Goal: Information Seeking & Learning: Learn about a topic

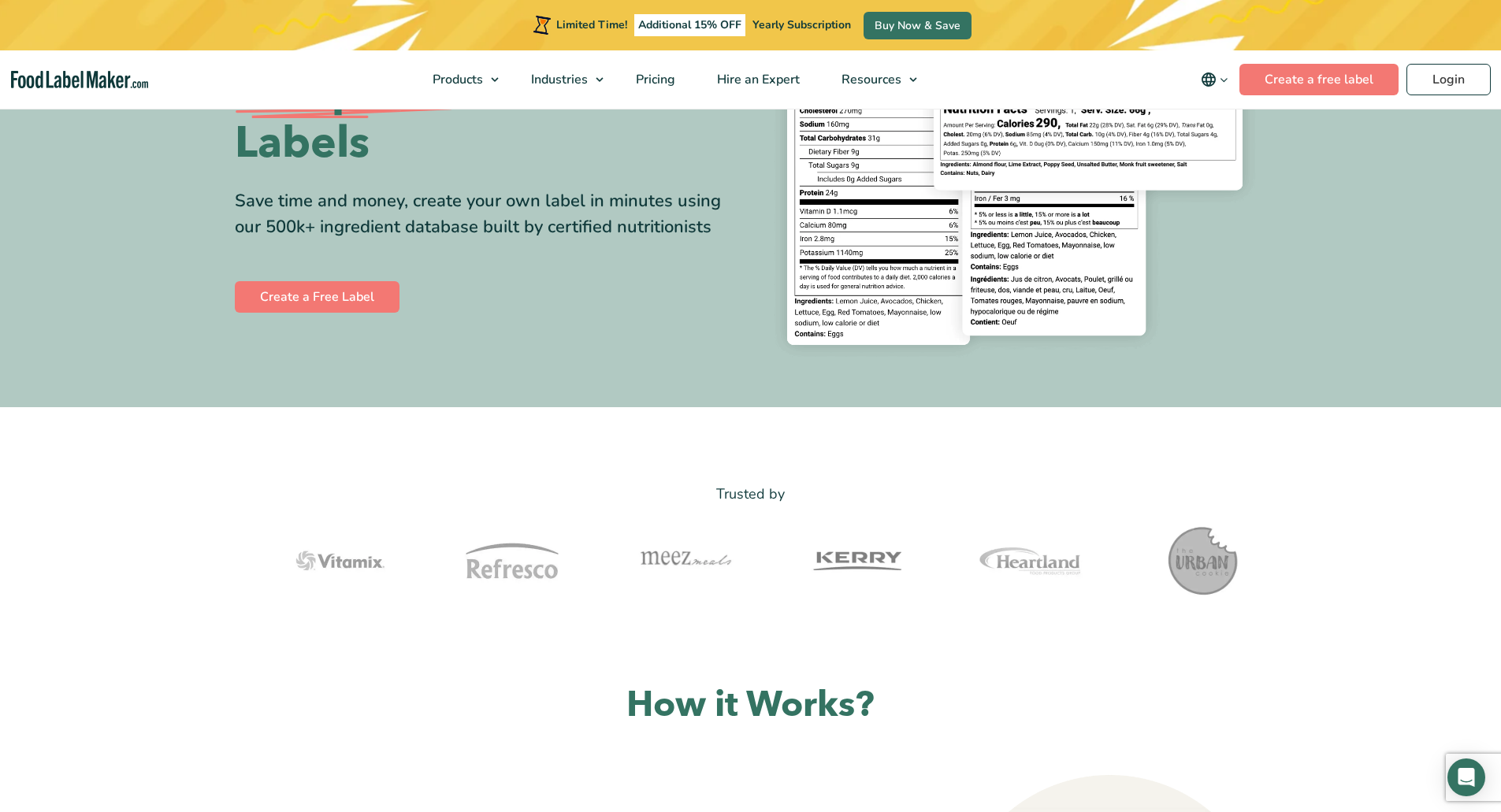
drag, startPoint x: 872, startPoint y: 586, endPoint x: 864, endPoint y: 587, distance: 8.1
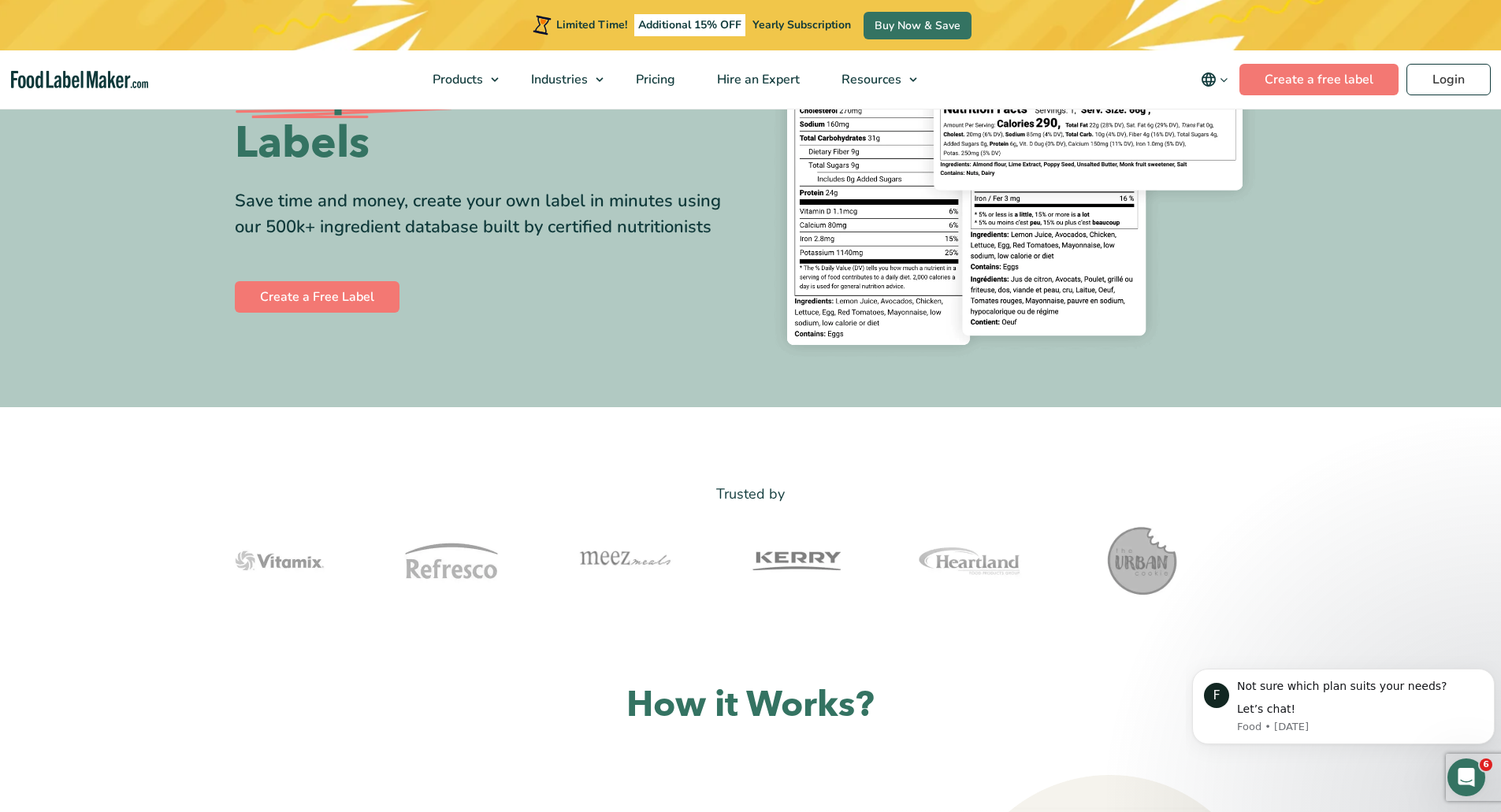
click at [1068, 579] on img at bounding box center [1141, 560] width 158 height 78
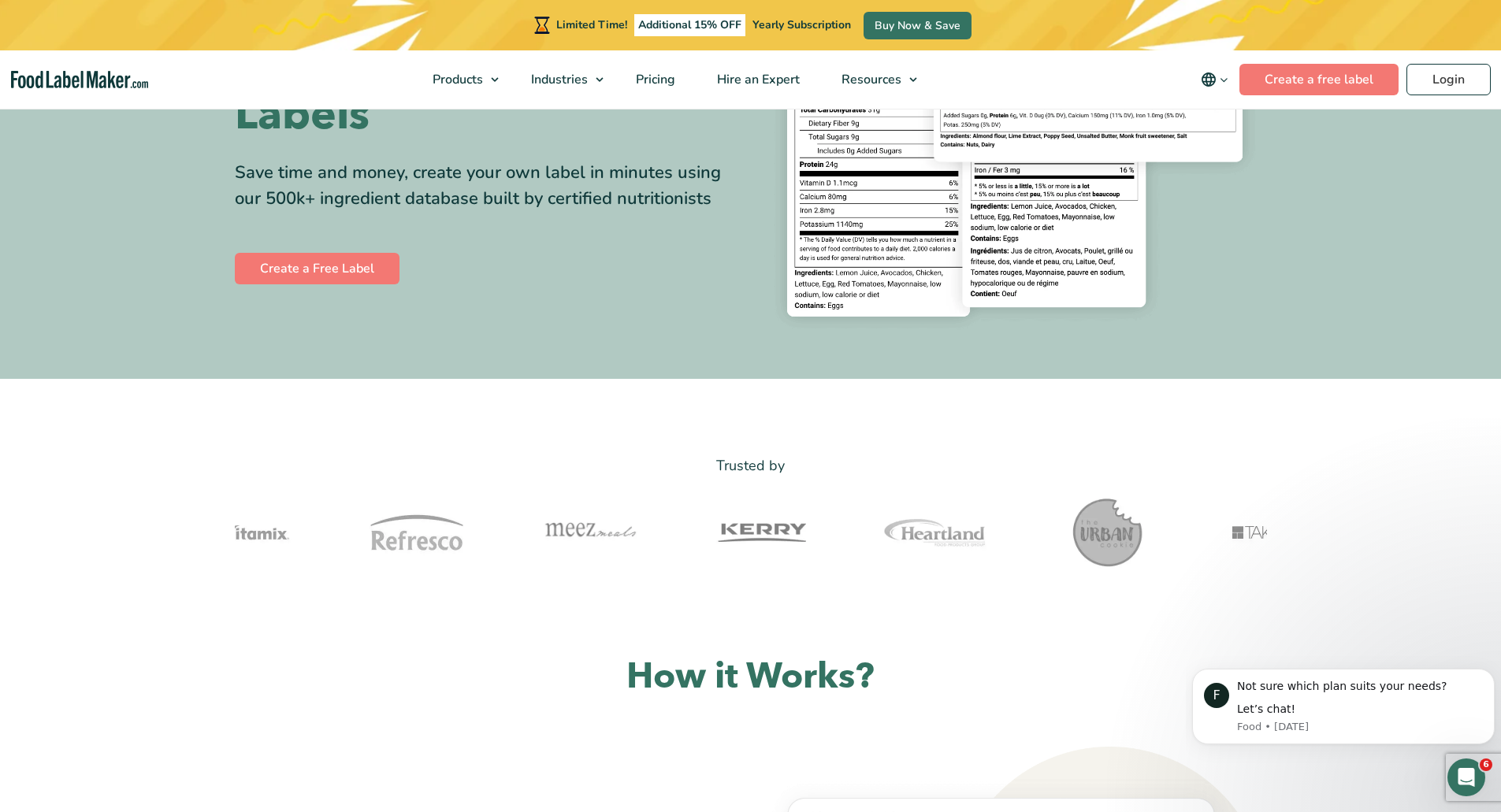
scroll to position [315, 0]
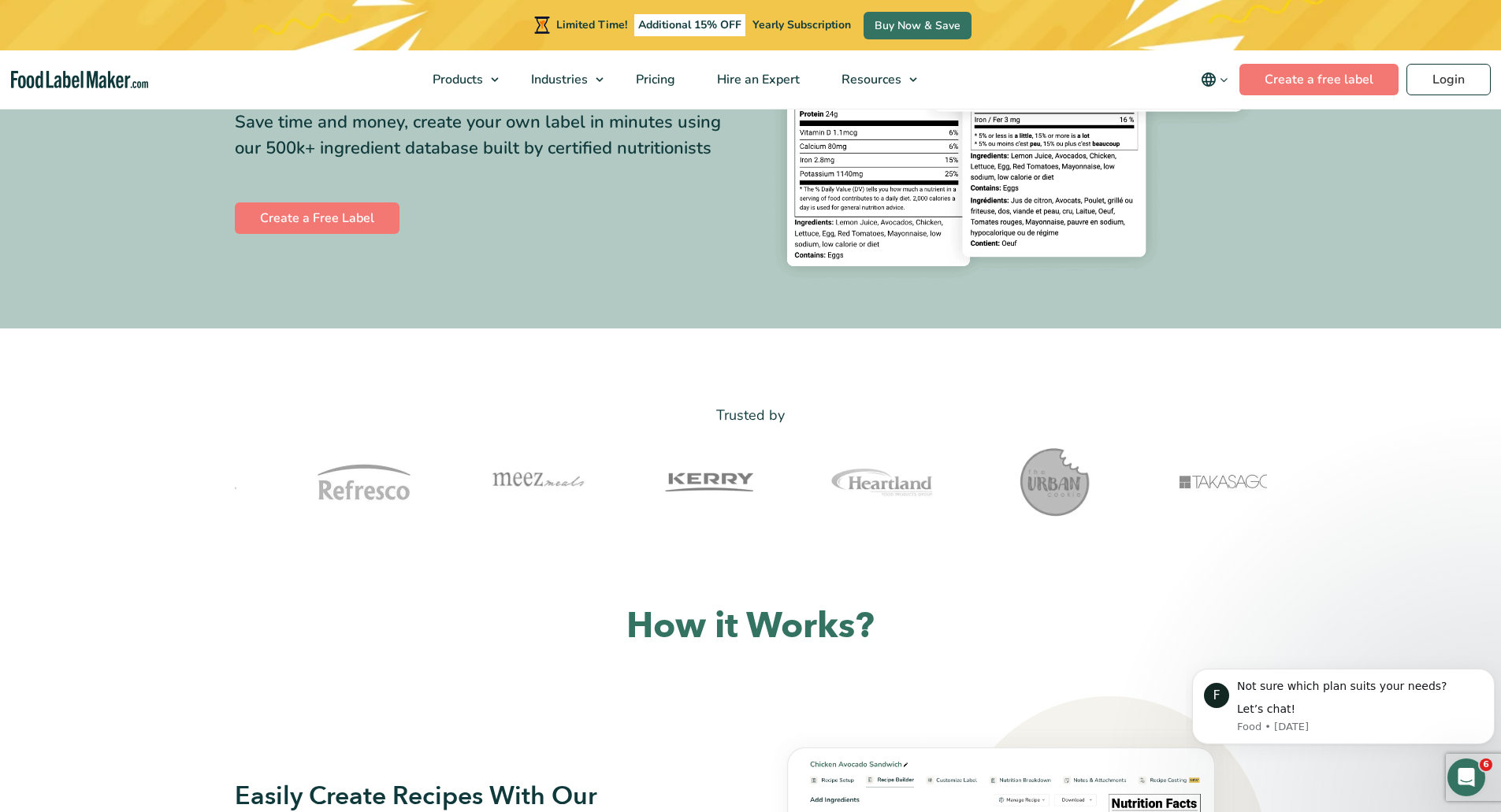
drag, startPoint x: 1478, startPoint y: 772, endPoint x: 154, endPoint y: 638, distance: 1330.8
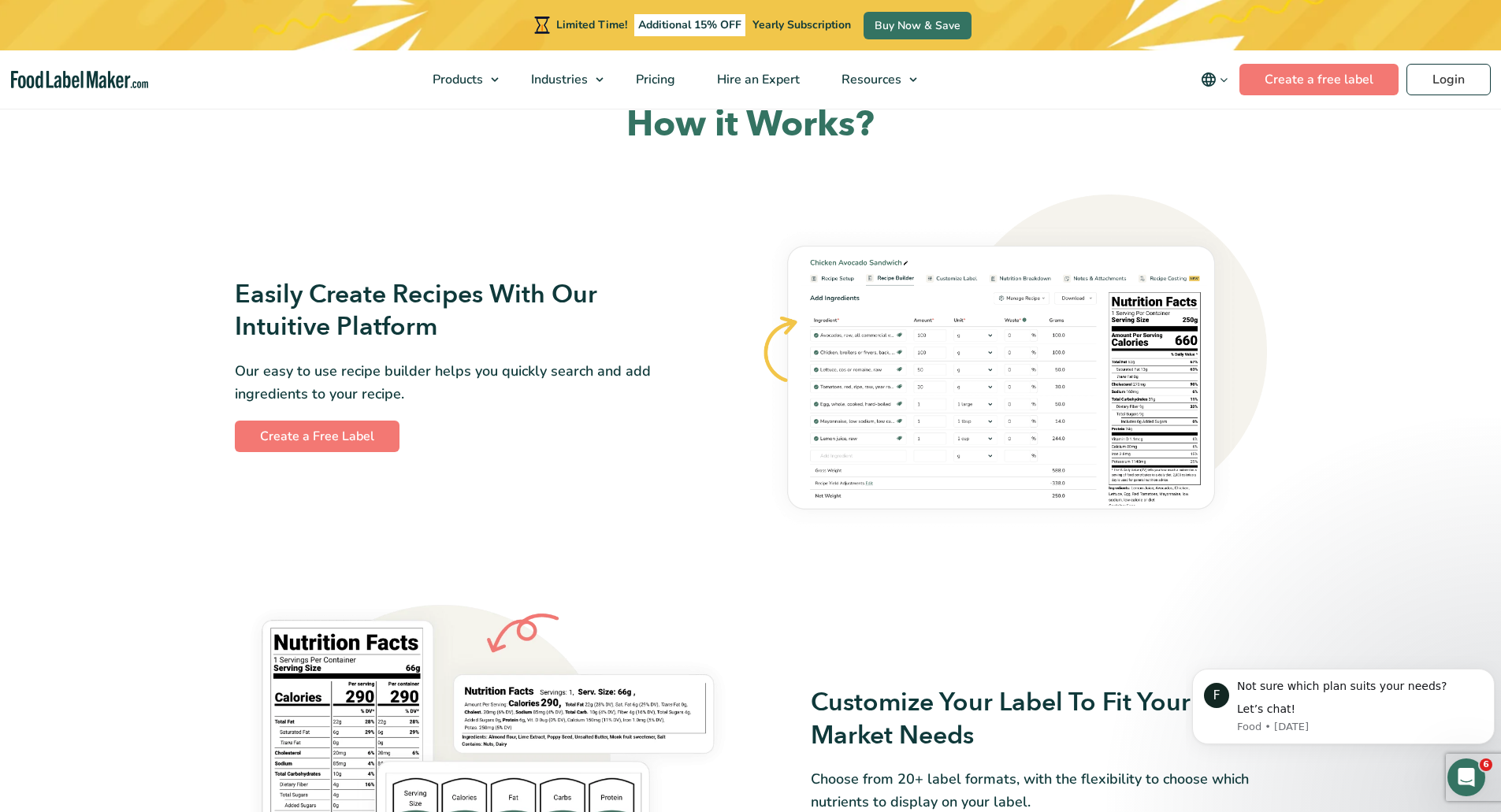
scroll to position [1024, 0]
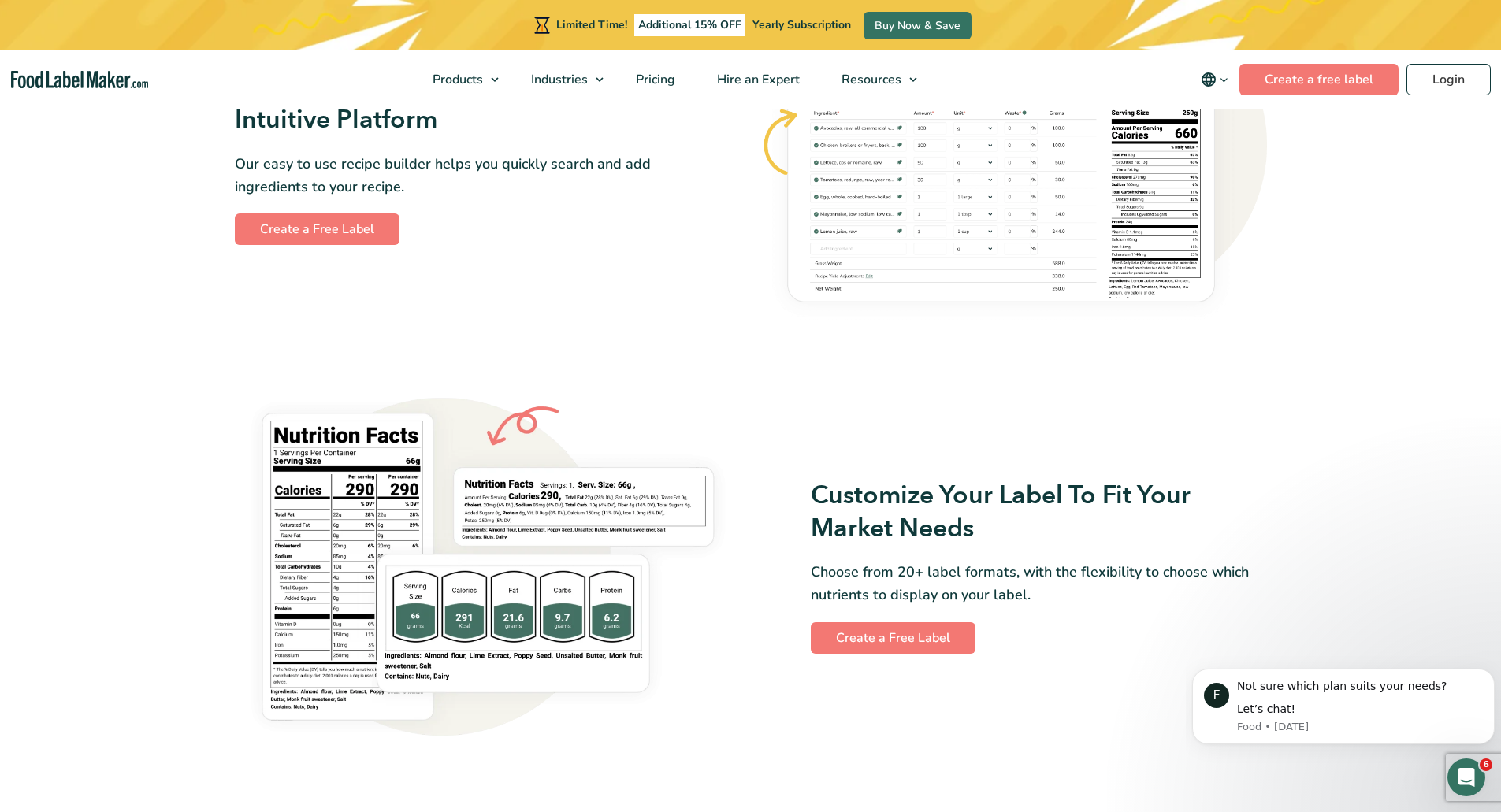
click at [709, 426] on img at bounding box center [487, 567] width 506 height 363
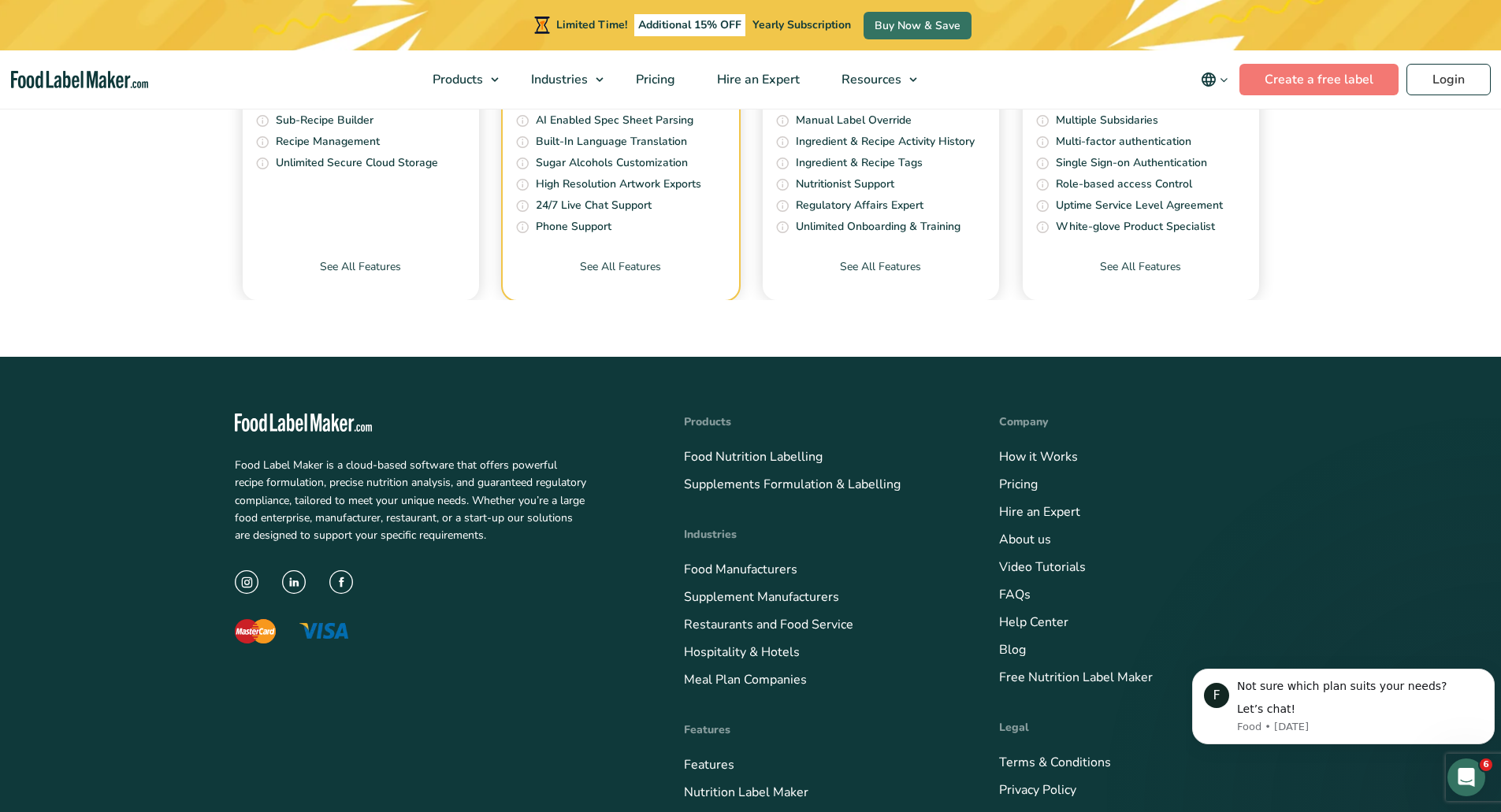
scroll to position [5589, 0]
